Goal: Information Seeking & Learning: Learn about a topic

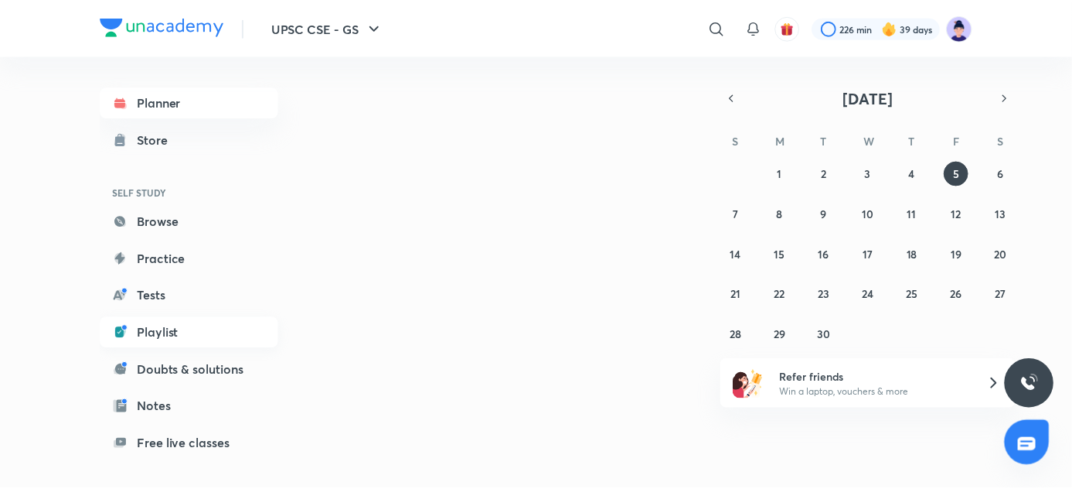
scroll to position [133, 0]
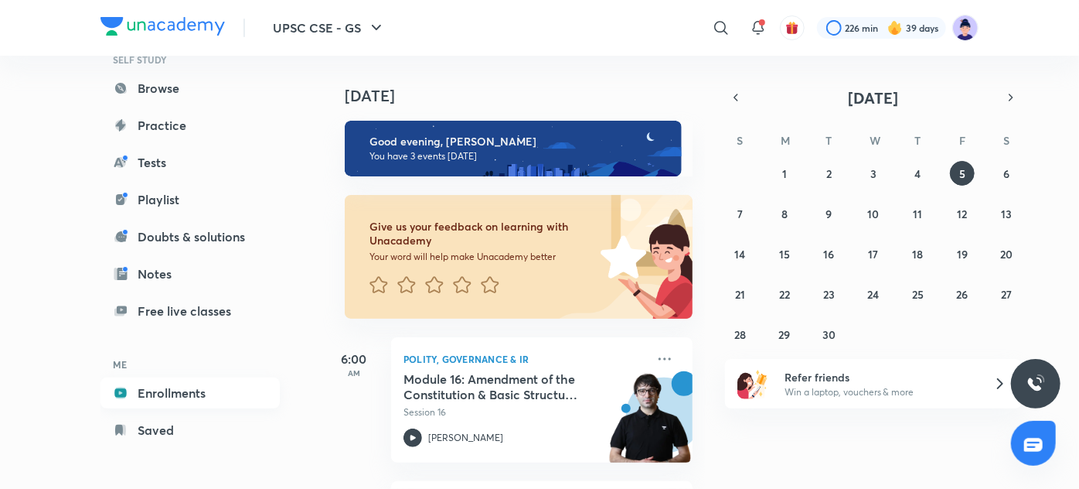
click at [207, 399] on link "Enrollments" at bounding box center [190, 392] width 179 height 31
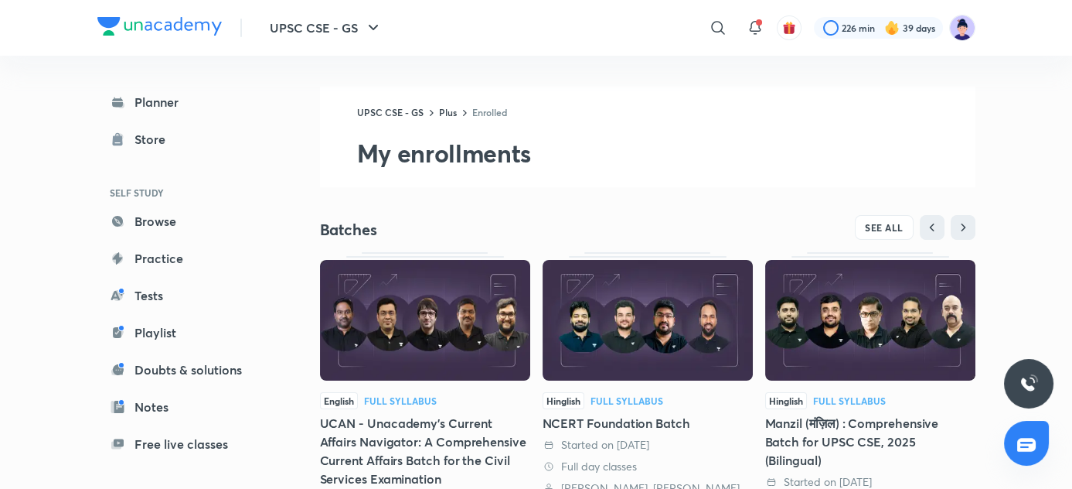
scroll to position [332, 0]
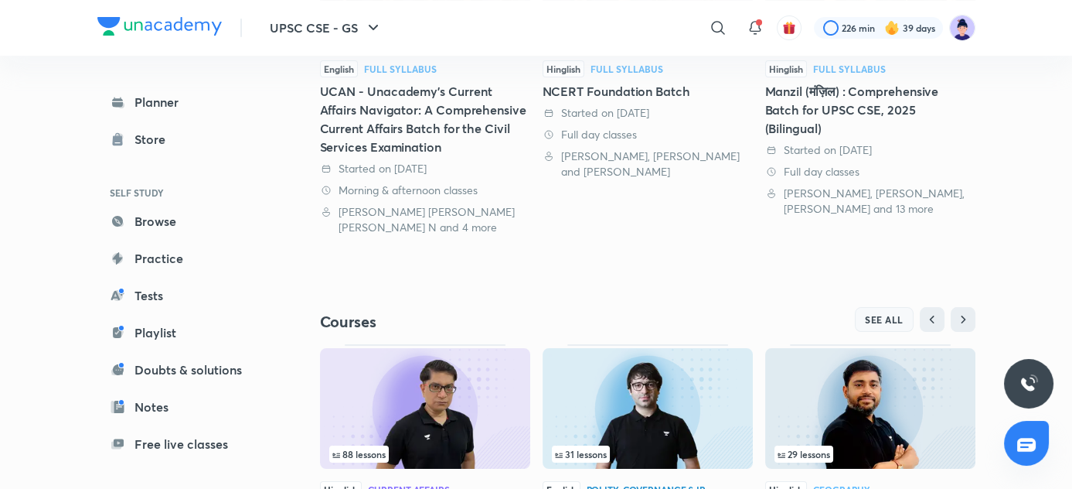
click at [878, 323] on span "SEE ALL" at bounding box center [884, 319] width 39 height 11
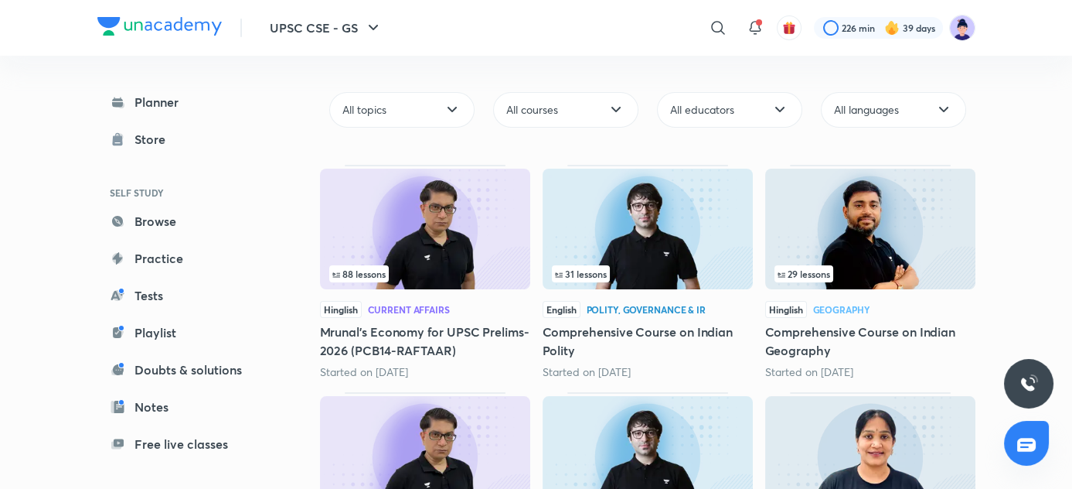
scroll to position [140, 0]
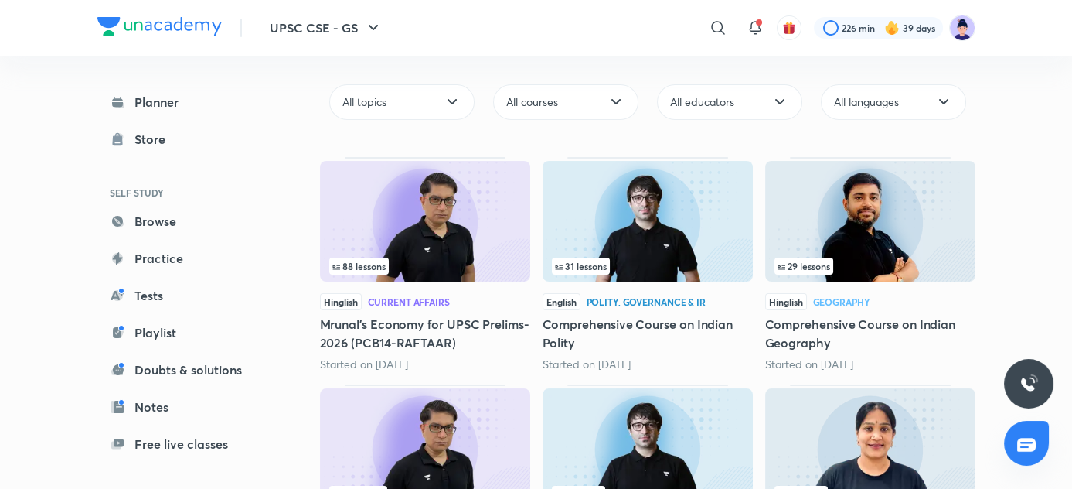
click at [473, 335] on h5 "Mrunal’s Economy for UPSC Prelims-2026 (PCB14-RAFTAAR)" at bounding box center [425, 333] width 210 height 37
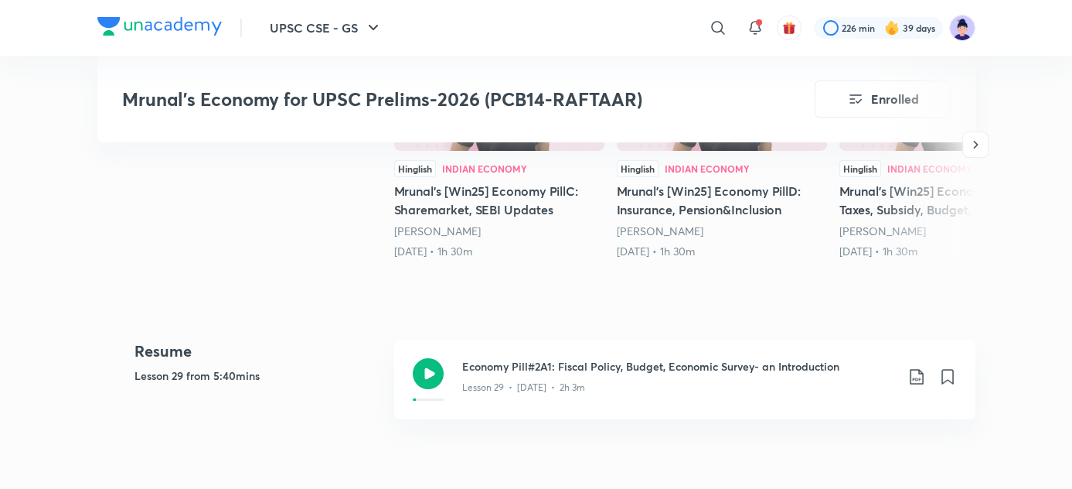
scroll to position [479, 0]
click at [527, 373] on h3 "Economy Pill#2A1: Fiscal Policy, Budget, Economic Survey- an Introduction" at bounding box center [678, 365] width 433 height 16
